Goal: Task Accomplishment & Management: Use online tool/utility

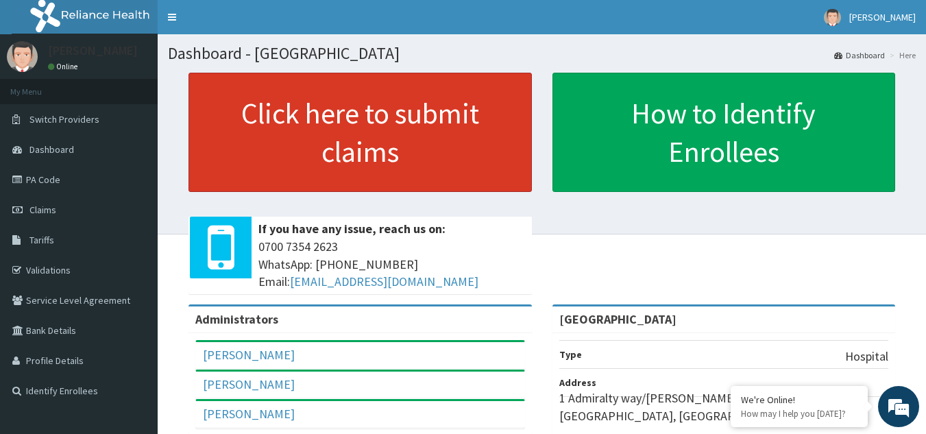
click at [415, 143] on link "Click here to submit claims" at bounding box center [359, 132] width 343 height 119
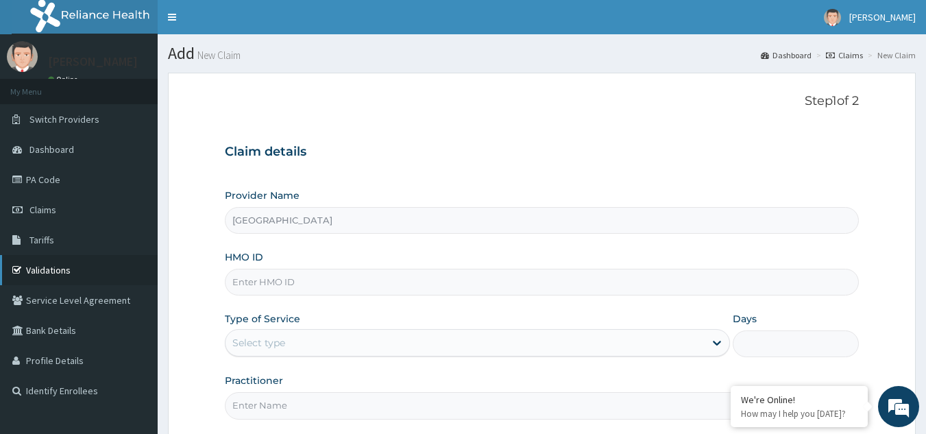
click at [52, 275] on link "Validations" at bounding box center [79, 270] width 158 height 30
